Goal: Task Accomplishment & Management: Manage account settings

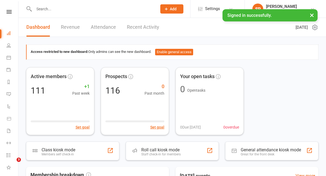
click at [138, 27] on link "Recent Activity" at bounding box center [143, 27] width 32 height 19
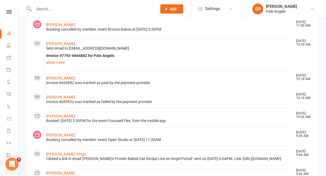
scroll to position [140, 0]
click at [63, 97] on link "[PERSON_NAME]" at bounding box center [60, 97] width 29 height 4
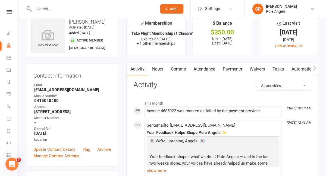
scroll to position [13, 0]
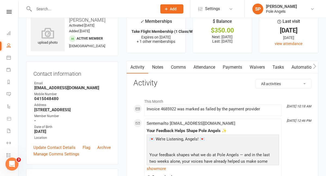
click at [230, 67] on link "Payments" at bounding box center [232, 67] width 27 height 13
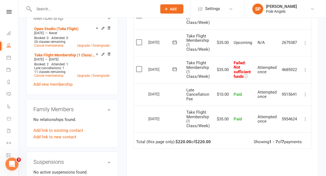
scroll to position [219, 0]
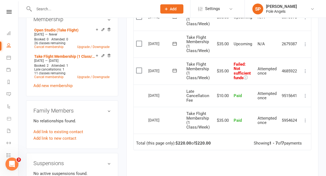
click at [306, 71] on icon at bounding box center [305, 71] width 5 height 5
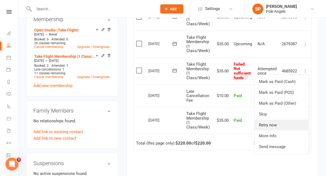
click at [278, 123] on link "Retry now" at bounding box center [282, 125] width 54 height 11
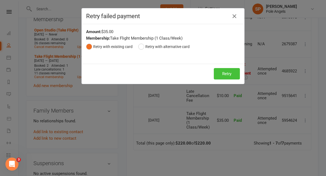
click at [227, 75] on button "Retry" at bounding box center [227, 73] width 26 height 11
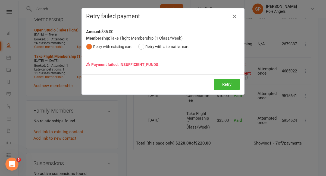
click at [236, 15] on icon "button" at bounding box center [234, 16] width 7 height 7
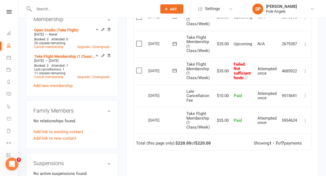
click at [306, 71] on icon at bounding box center [305, 71] width 5 height 5
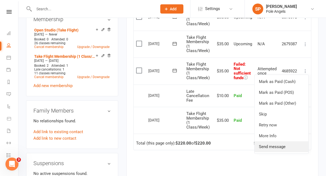
click at [278, 145] on link "Send message" at bounding box center [282, 147] width 54 height 11
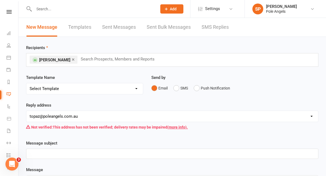
click at [91, 91] on select "Select Template [Email] Confirmation of Class Booking [SMS] New Prospect Follow…" at bounding box center [84, 88] width 117 height 11
select select "3"
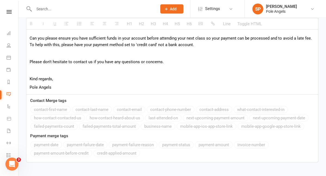
scroll to position [227, 0]
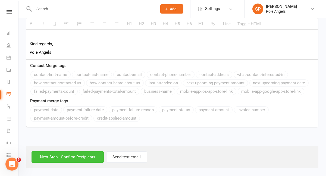
click at [95, 161] on input "Next Step - Confirm Recipients" at bounding box center [68, 157] width 72 height 11
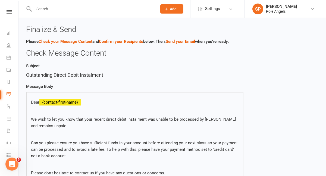
scroll to position [138, 0]
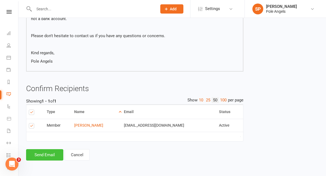
click at [46, 158] on button "Send Email" at bounding box center [44, 155] width 37 height 11
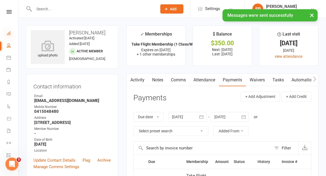
click at [10, 35] on icon at bounding box center [9, 33] width 4 height 4
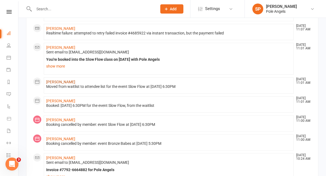
scroll to position [79, 0]
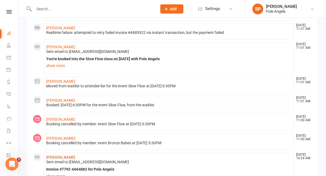
click at [57, 158] on link "[PERSON_NAME]" at bounding box center [60, 158] width 29 height 4
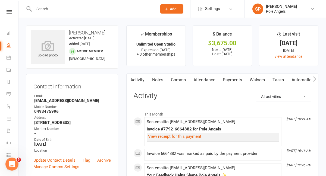
click at [232, 78] on link "Payments" at bounding box center [232, 80] width 27 height 13
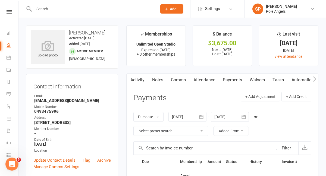
click at [135, 82] on link "Activity" at bounding box center [138, 80] width 22 height 13
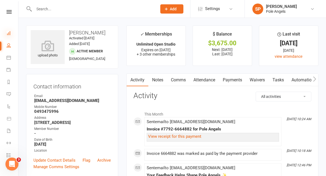
click at [10, 31] on icon at bounding box center [9, 33] width 4 height 4
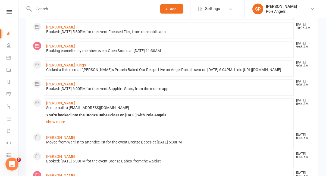
scroll to position [283, 0]
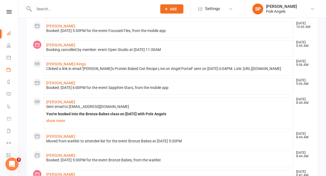
click at [9, 73] on link "Payments" at bounding box center [13, 70] width 12 height 12
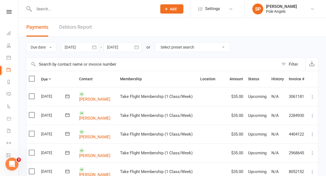
click at [170, 49] on select "Select preset search All failures All skipped payments All pending payments Suc…" at bounding box center [193, 47] width 75 height 9
select select "0"
type input "[DATE]"
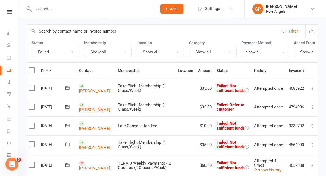
scroll to position [33, 0]
click at [312, 125] on icon at bounding box center [312, 125] width 5 height 5
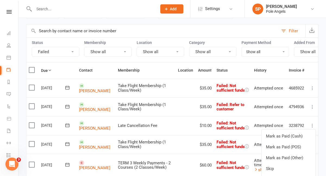
click at [312, 125] on icon at bounding box center [312, 125] width 5 height 5
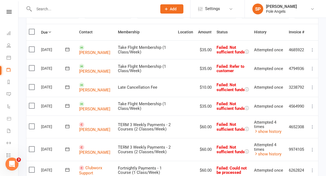
scroll to position [74, 0]
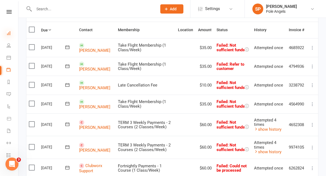
click at [10, 33] on icon at bounding box center [9, 33] width 4 height 4
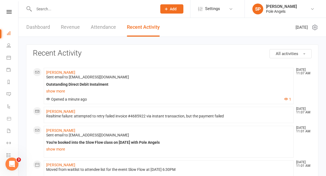
click at [38, 25] on link "Dashboard" at bounding box center [38, 27] width 24 height 19
